Goal: Task Accomplishment & Management: Manage account settings

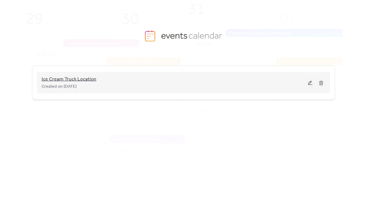
click at [84, 80] on span "Ice Cream Truck Location" at bounding box center [69, 79] width 55 height 7
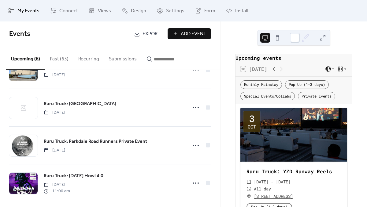
scroll to position [107, 0]
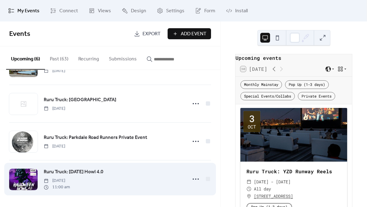
click at [78, 169] on span "Ruru Truck: [DATE] Howl 4.0" at bounding box center [74, 171] width 60 height 7
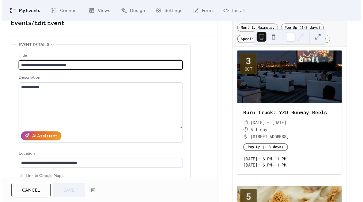
scroll to position [10, 0]
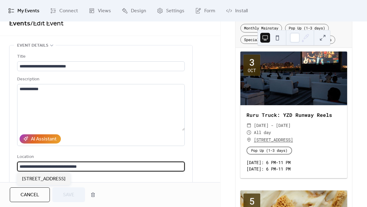
click at [73, 164] on input "**********" at bounding box center [101, 166] width 168 height 10
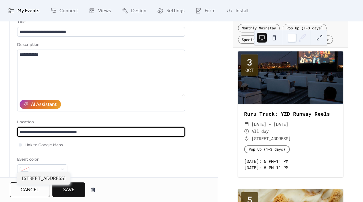
scroll to position [46, 0]
